Goal: Navigation & Orientation: Find specific page/section

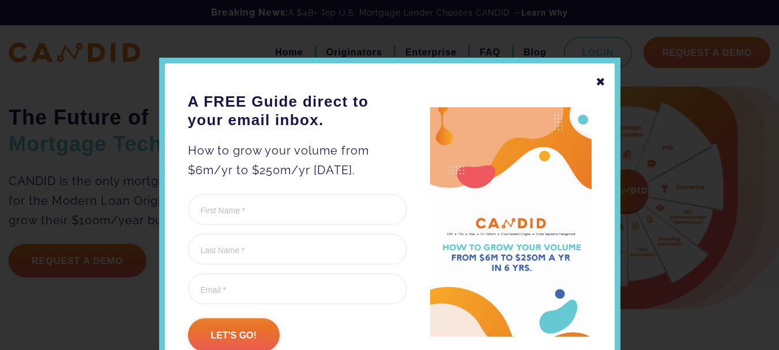
click at [597, 85] on div "✖" at bounding box center [601, 82] width 10 height 20
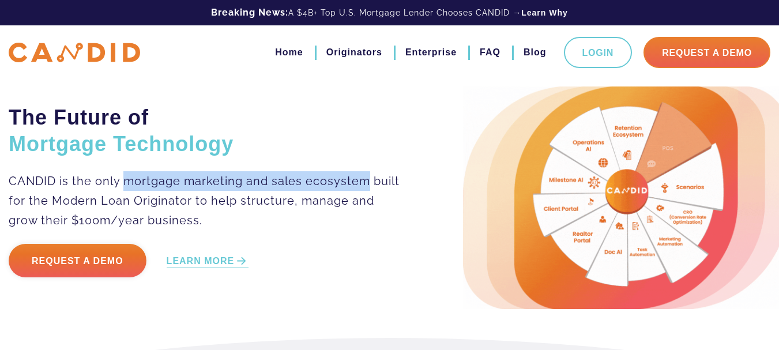
drag, startPoint x: 125, startPoint y: 180, endPoint x: 369, endPoint y: 179, distance: 244.0
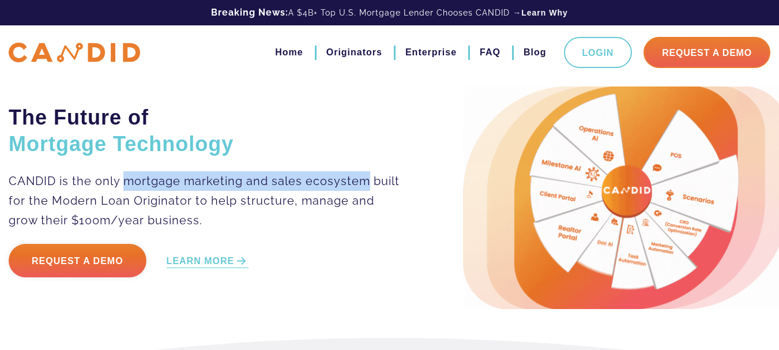
click at [369, 179] on p "CANDID is the only mortgage marketing and sales ecosystem built for the Modern …" at bounding box center [207, 200] width 397 height 59
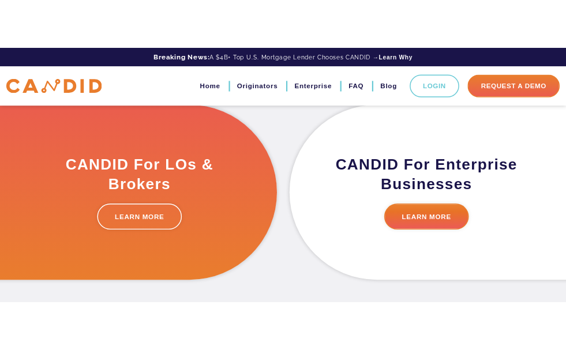
scroll to position [346, 0]
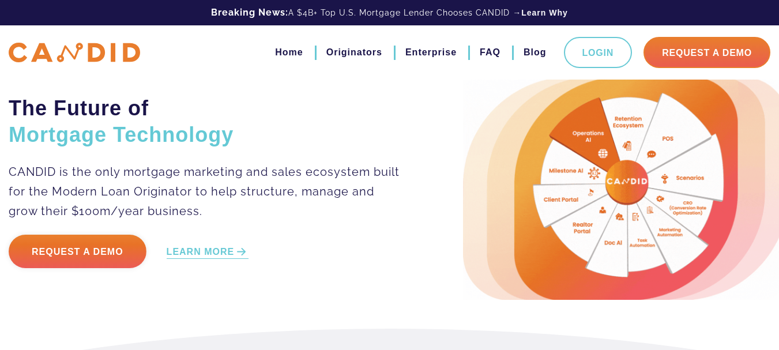
scroll to position [0, 0]
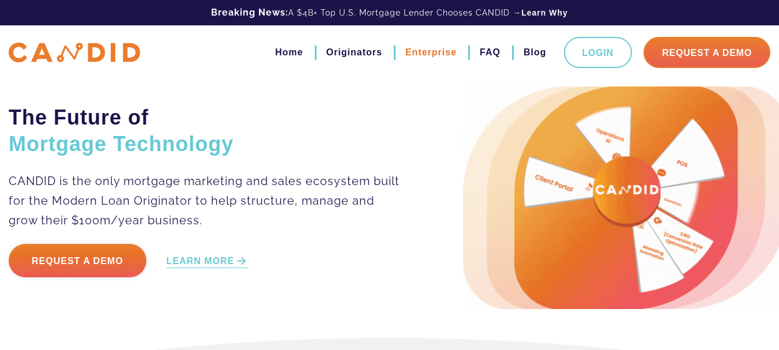
click at [426, 53] on link "Enterprise" at bounding box center [431, 53] width 51 height 20
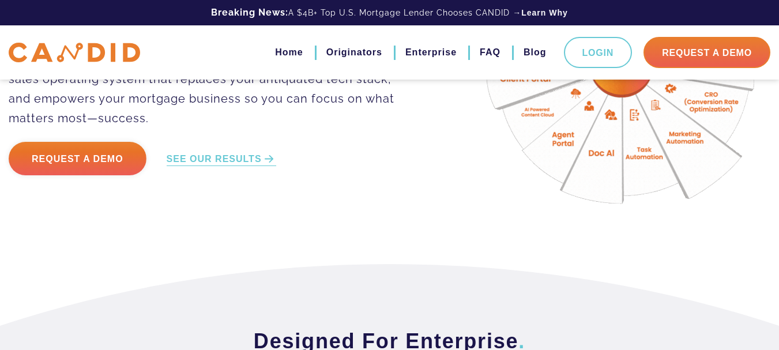
scroll to position [346, 0]
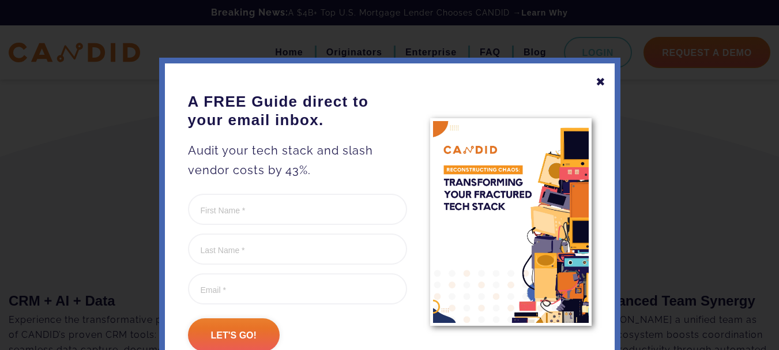
drag, startPoint x: 359, startPoint y: 9, endPoint x: 369, endPoint y: 20, distance: 14.7
click at [360, 9] on div at bounding box center [389, 175] width 779 height 350
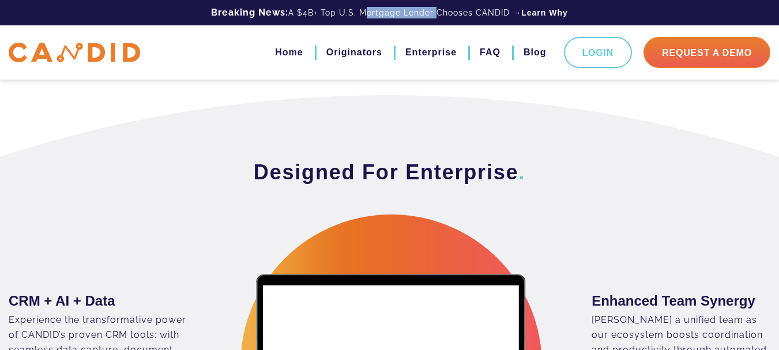
drag, startPoint x: 359, startPoint y: 12, endPoint x: 432, endPoint y: 14, distance: 72.7
click at [432, 14] on div "Breaking News: A $4B+ Top U.S. Mortgage Lender Chooses CANDID → Learn Why" at bounding box center [389, 12] width 779 height 25
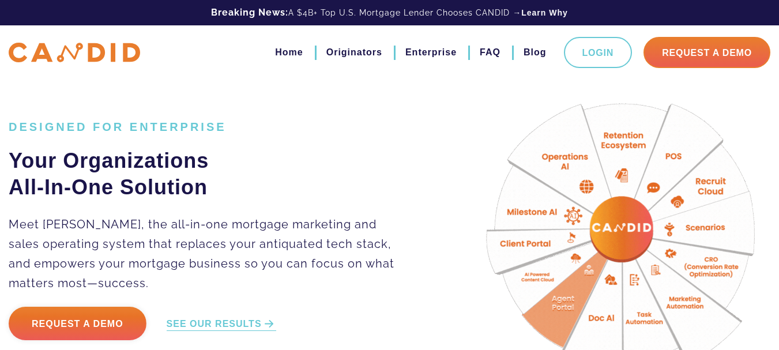
scroll to position [0, 0]
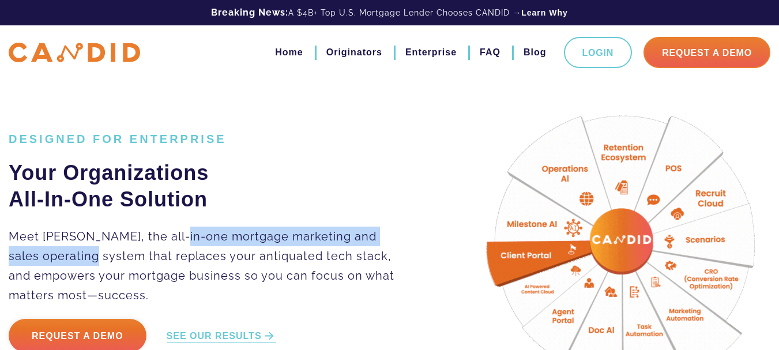
drag, startPoint x: 181, startPoint y: 236, endPoint x: 107, endPoint y: 258, distance: 76.5
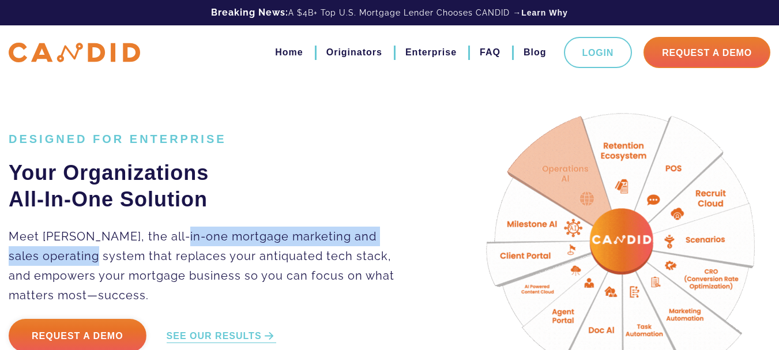
click at [107, 258] on p "Meet CANDID, the all-in-one mortgage marketing and sales operating system that …" at bounding box center [207, 266] width 397 height 78
